Goal: Task Accomplishment & Management: Manage account settings

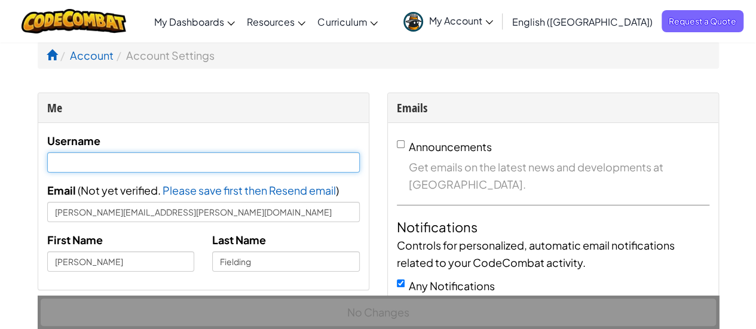
click at [117, 163] on input "text" at bounding box center [203, 162] width 313 height 20
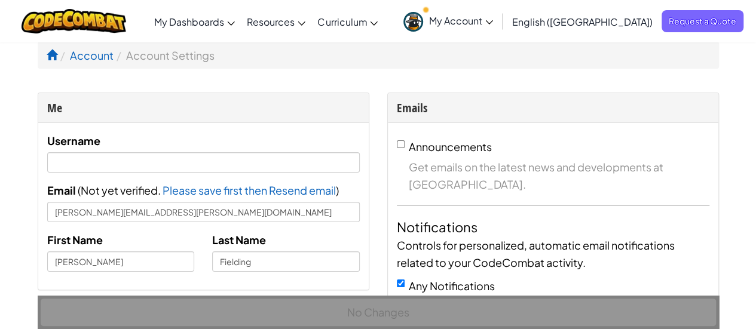
click at [152, 131] on div "Username Email ( Not yet verified. Please save first then Resend email Email se…" at bounding box center [203, 206] width 331 height 167
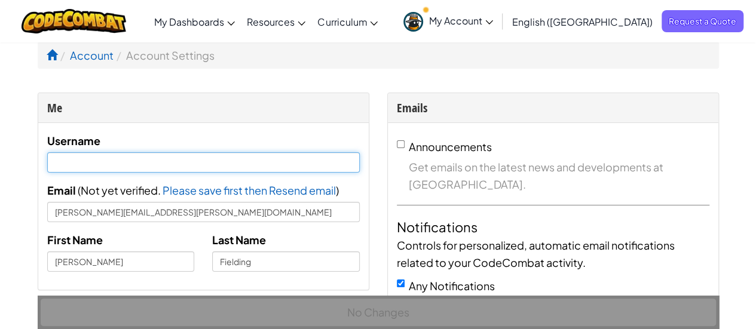
click at [130, 166] on input "text" at bounding box center [203, 162] width 313 height 20
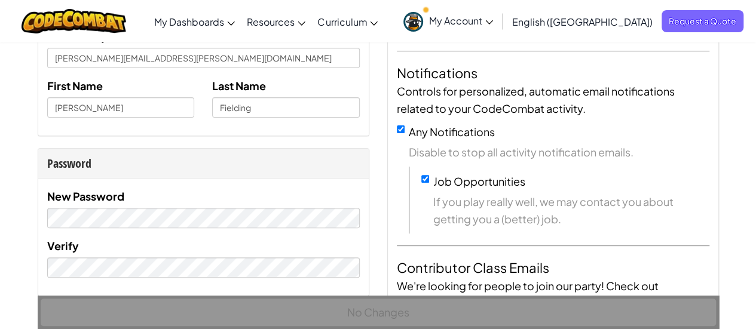
scroll to position [163, 0]
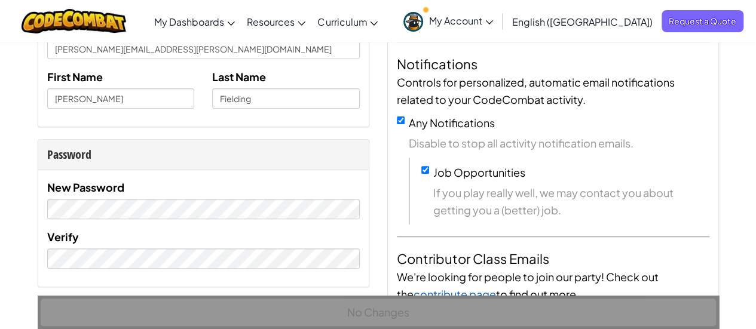
type input "[PERSON_NAME]"
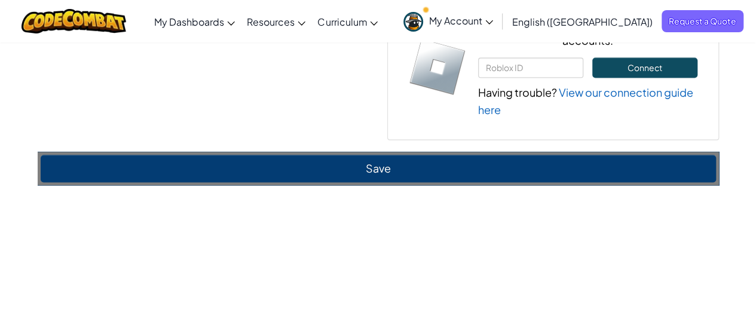
scroll to position [936, 0]
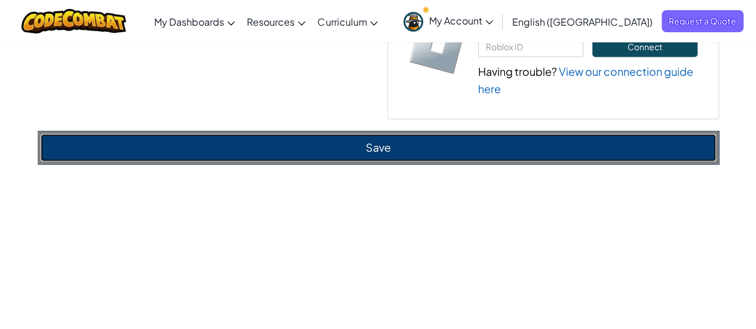
click at [256, 151] on button "Save" at bounding box center [378, 147] width 675 height 27
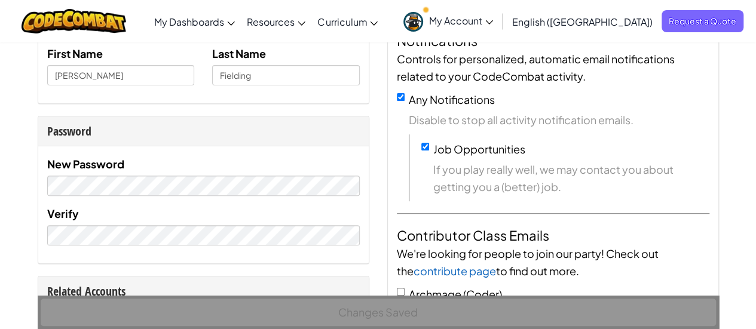
scroll to position [0, 0]
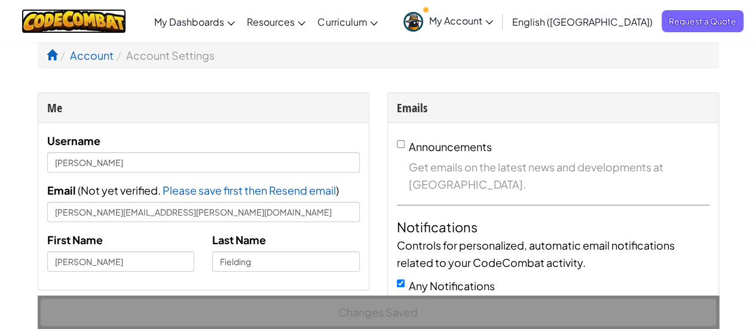
click at [104, 18] on img at bounding box center [74, 21] width 105 height 25
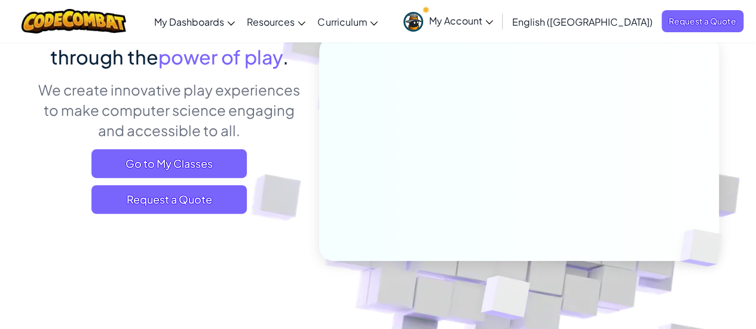
scroll to position [130, 0]
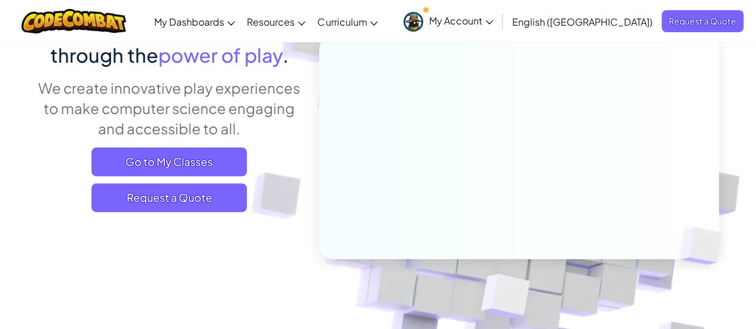
click at [191, 172] on span "Go to My Classes" at bounding box center [168, 162] width 155 height 29
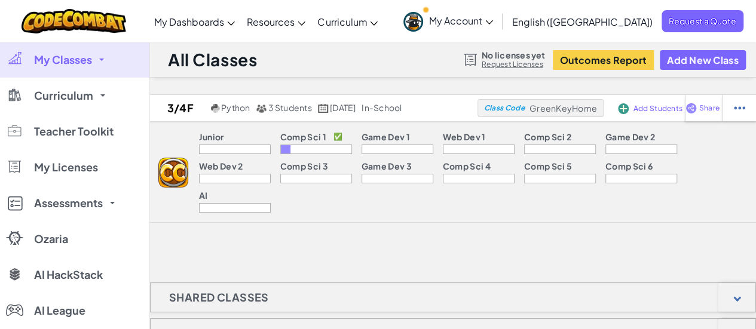
click at [91, 59] on span "My Classes" at bounding box center [63, 59] width 58 height 11
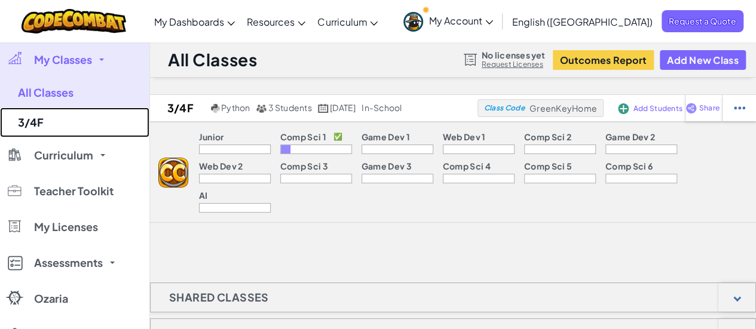
click at [50, 127] on link "3/4F" at bounding box center [74, 123] width 149 height 30
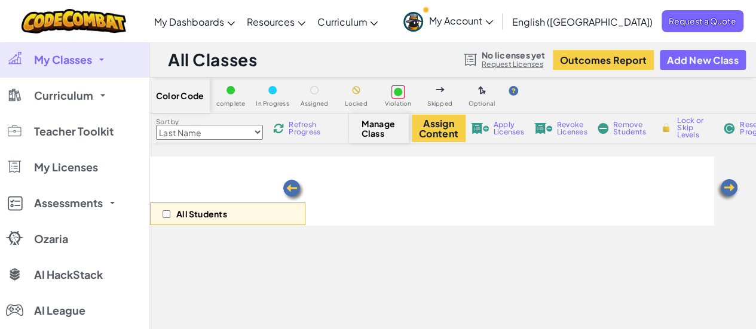
select select "560f1a9f22961295f9427742"
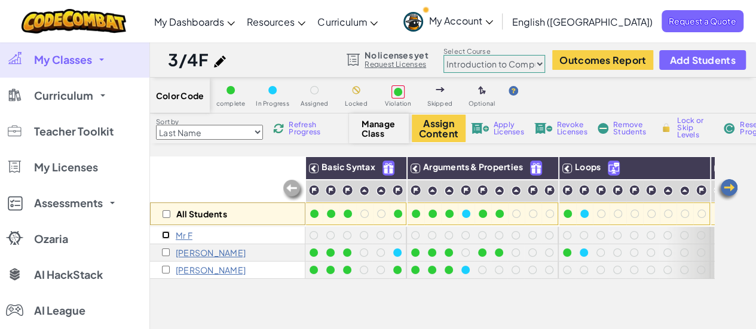
click at [166, 237] on input "checkbox" at bounding box center [166, 235] width 8 height 8
checkbox input "true"
click at [161, 254] on div "[PERSON_NAME]" at bounding box center [227, 252] width 155 height 17
click at [163, 254] on input "checkbox" at bounding box center [166, 253] width 8 height 8
checkbox input "true"
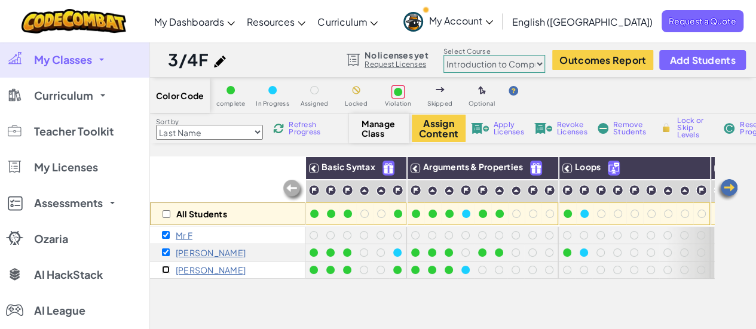
click at [165, 270] on input "checkbox" at bounding box center [166, 270] width 8 height 8
checkbox input "true"
click at [386, 139] on div "Manage Class" at bounding box center [379, 129] width 60 height 30
click at [377, 129] on span "Manage Class" at bounding box center [379, 128] width 35 height 19
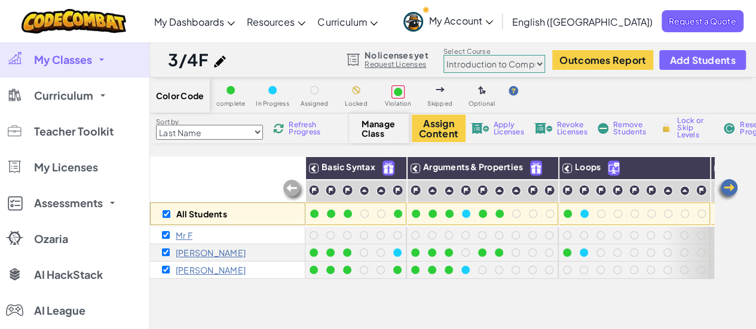
click at [289, 188] on img at bounding box center [294, 191] width 24 height 24
click at [96, 52] on link "My Classes" at bounding box center [74, 60] width 149 height 36
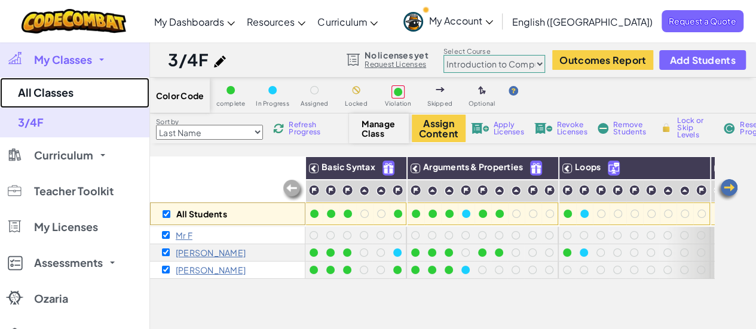
click at [82, 87] on link "All Classes" at bounding box center [74, 93] width 149 height 30
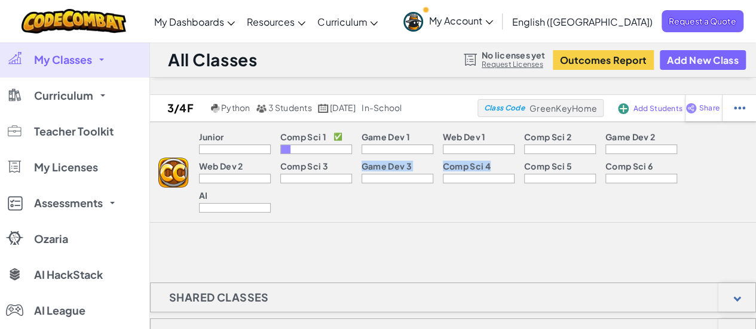
drag, startPoint x: 227, startPoint y: 201, endPoint x: 344, endPoint y: 184, distance: 119.1
click at [344, 184] on div "3/4F Python 3 Students [DATE] in-school Class Code GreenKeyHome Add Students Sh…" at bounding box center [453, 158] width 606 height 129
click at [408, 229] on div "3/4F Python 3 Students [DATE] in-school Class Code GreenKeyHome Add Students Sh…" at bounding box center [453, 312] width 606 height 436
click at [695, 62] on button "Add New Class" at bounding box center [703, 60] width 86 height 20
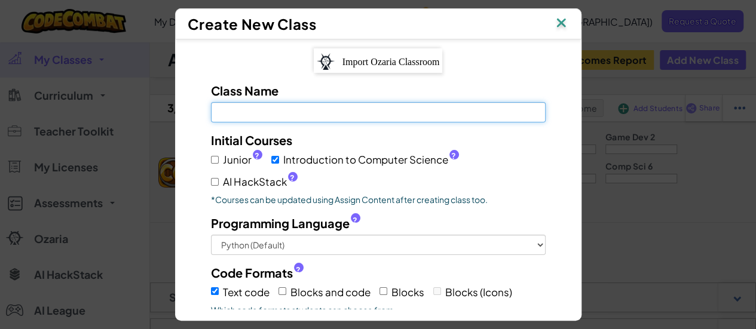
click at [347, 118] on input "Class Name Field is required" at bounding box center [378, 112] width 335 height 20
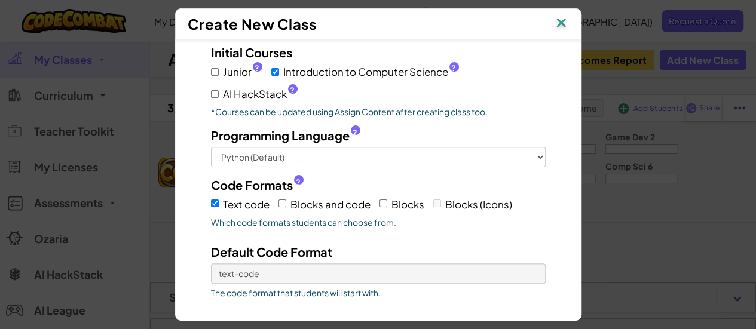
scroll to position [146, 0]
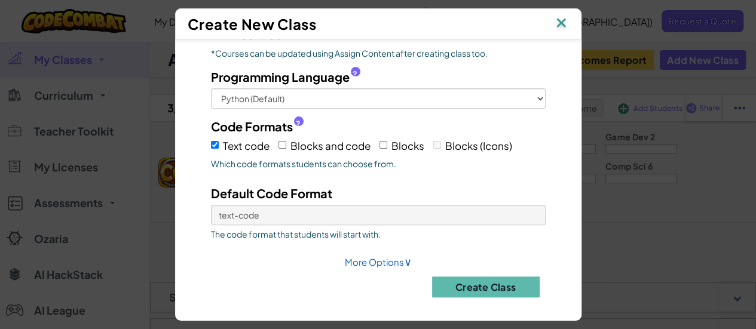
type input "3/4F 2025"
click at [501, 287] on button "Create Class" at bounding box center [486, 287] width 108 height 21
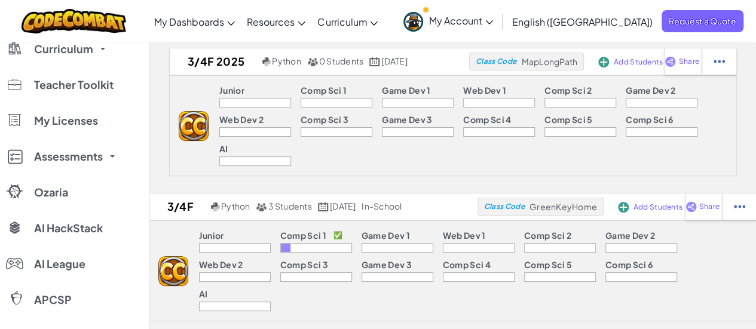
scroll to position [48, 0]
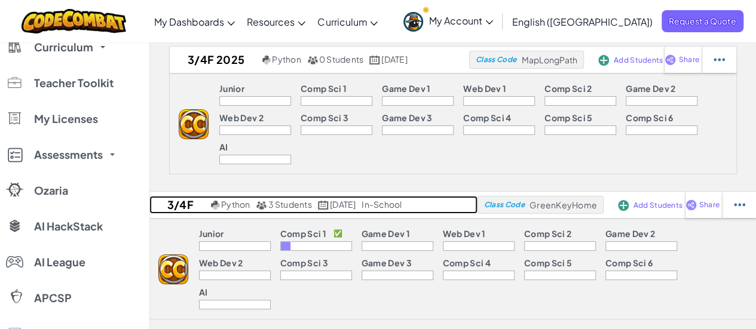
click at [447, 204] on link "3/4F Python 3 Students [DATE] in-school" at bounding box center [313, 205] width 328 height 18
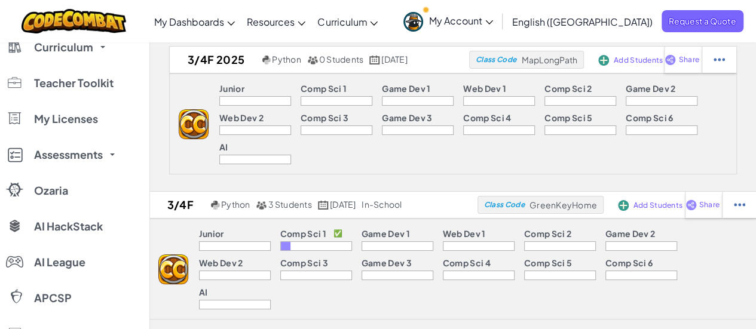
select select "560f1a9f22961295f9427742"
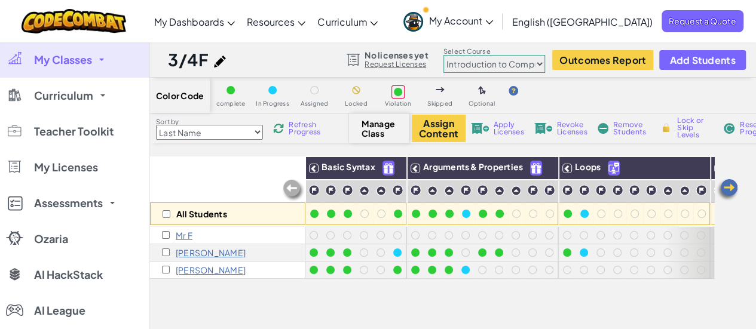
click at [218, 57] on img at bounding box center [220, 62] width 12 height 12
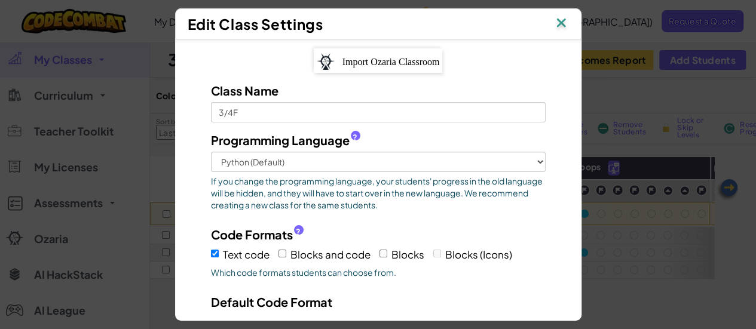
scroll to position [110, 0]
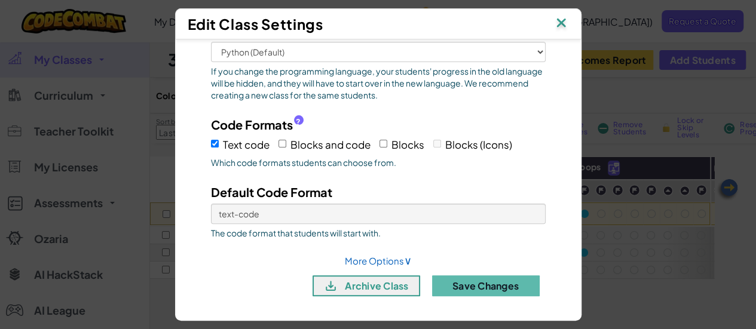
click at [389, 283] on button "archive class" at bounding box center [367, 286] width 108 height 21
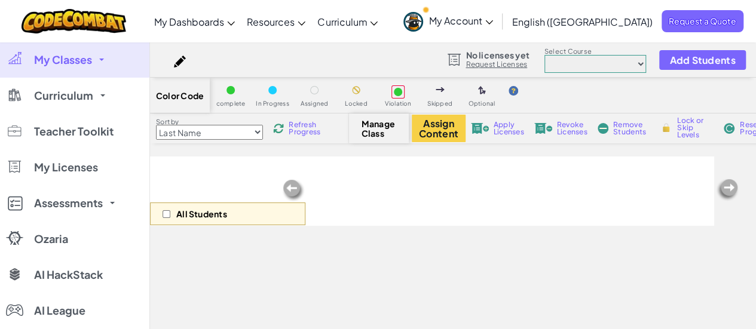
click at [47, 86] on link "Curriculum" at bounding box center [74, 96] width 149 height 36
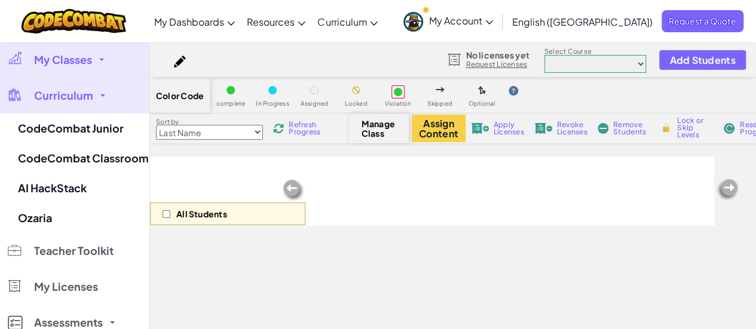
click at [66, 55] on span "My Classes" at bounding box center [63, 59] width 58 height 11
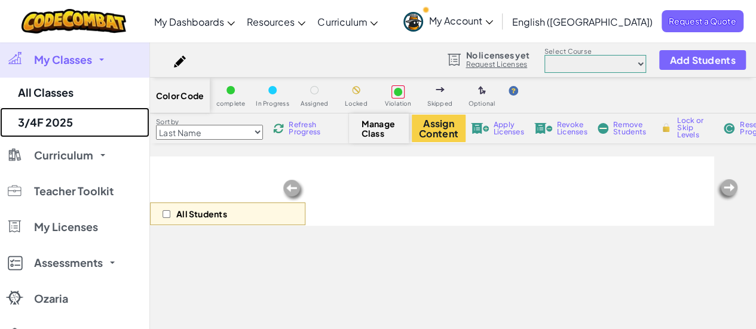
click at [61, 117] on link "3/4F 2025" at bounding box center [74, 123] width 149 height 30
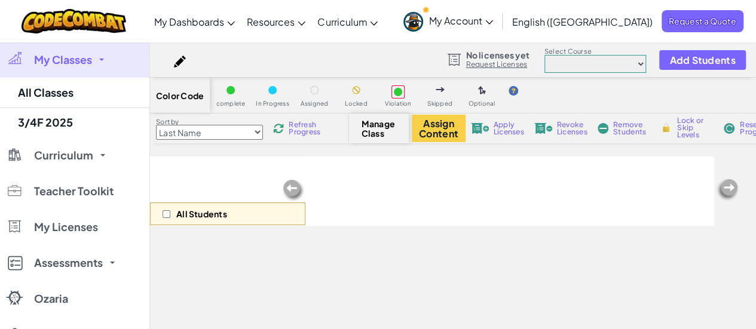
select select "560f1a9f22961295f9427742"
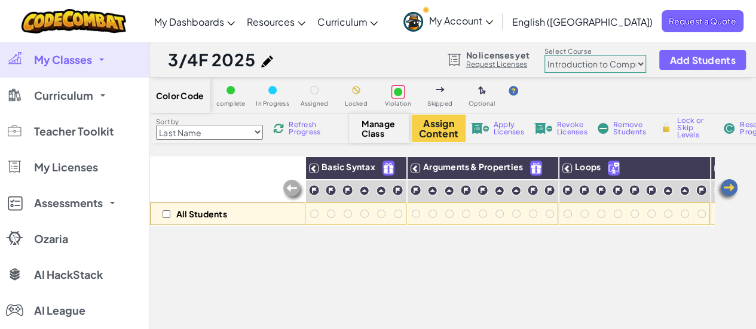
click at [493, 17] on span "My Account" at bounding box center [461, 20] width 64 height 13
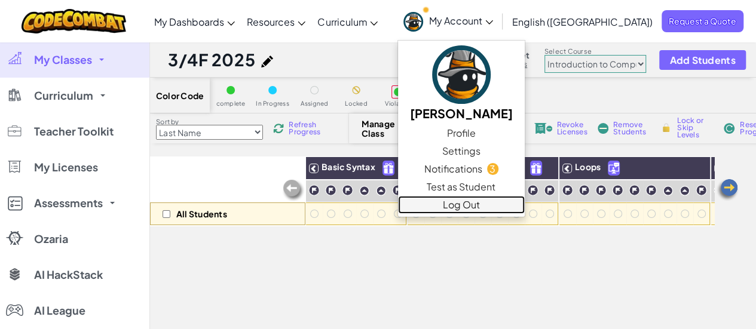
click at [525, 208] on link "Log Out" at bounding box center [461, 205] width 127 height 18
